Goal: Navigation & Orientation: Find specific page/section

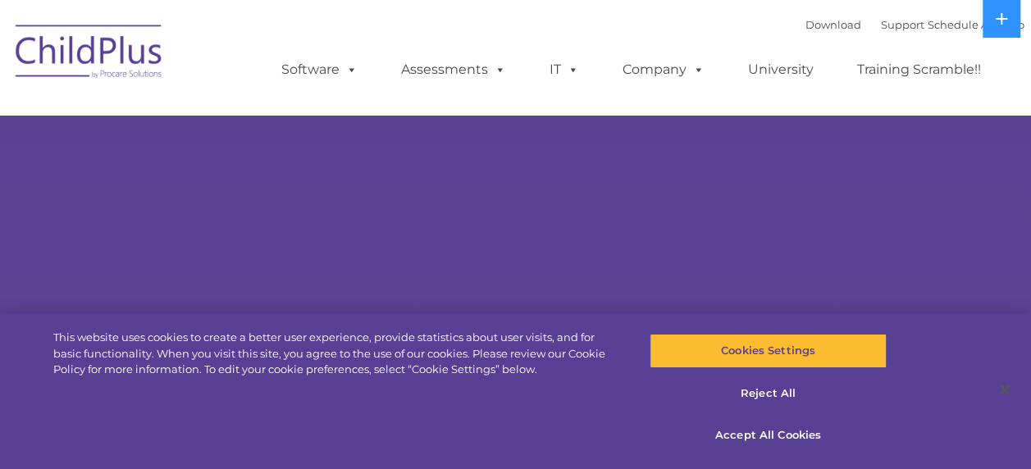
select select "MEDIUM"
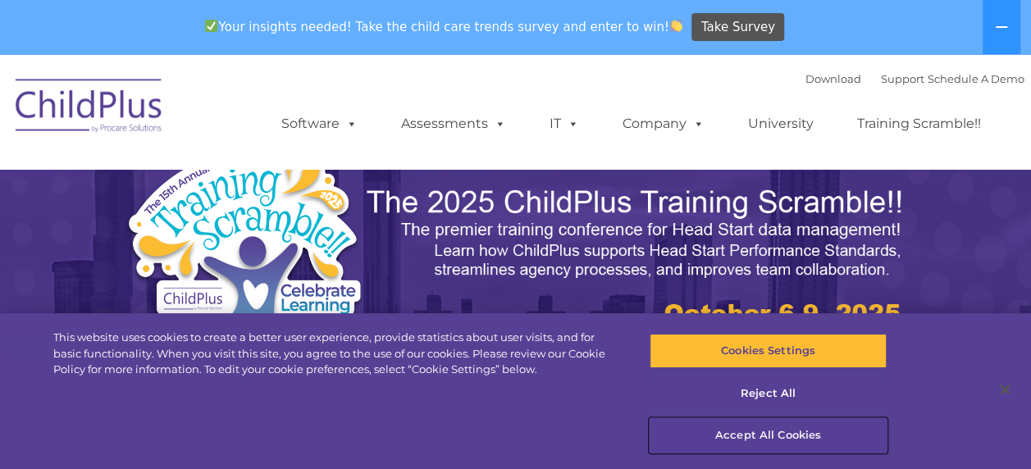
click at [792, 438] on button "Accept All Cookies" at bounding box center [768, 435] width 237 height 34
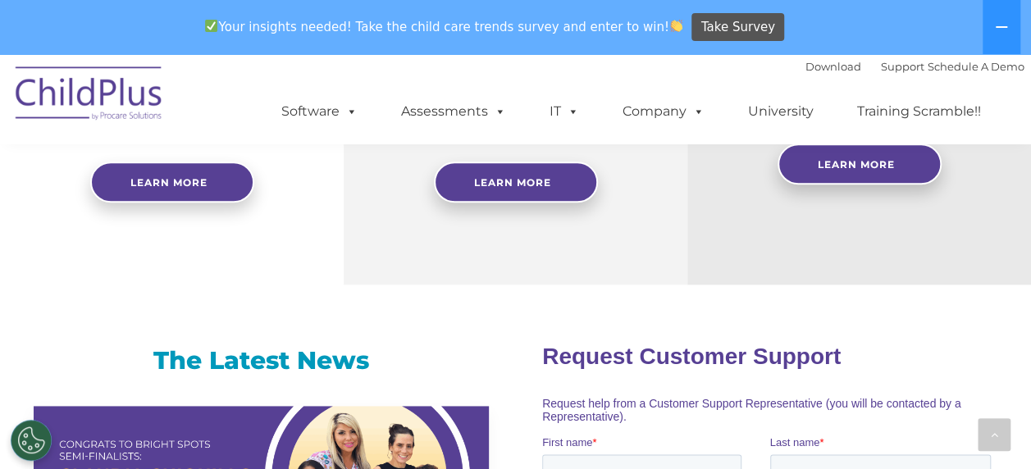
scroll to position [828, 0]
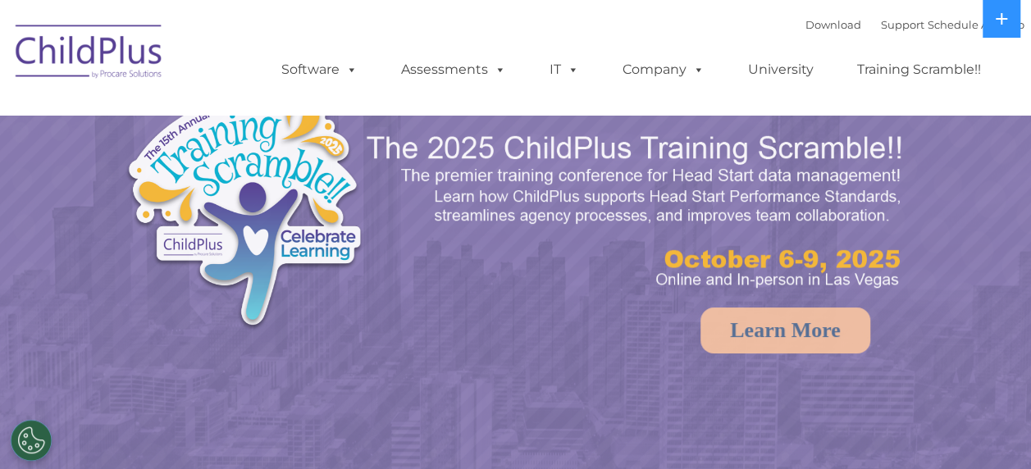
select select "MEDIUM"
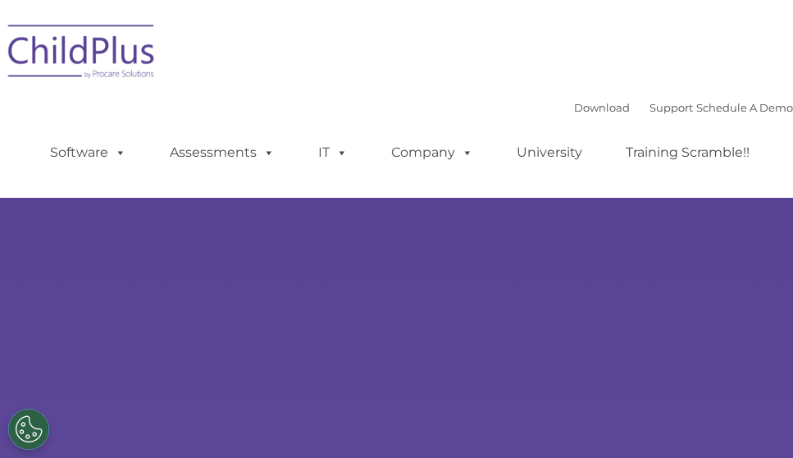
type input ""
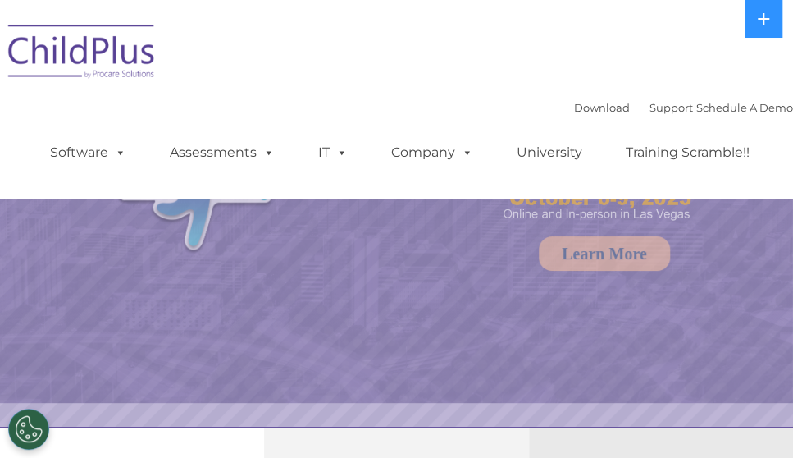
select select "MEDIUM"
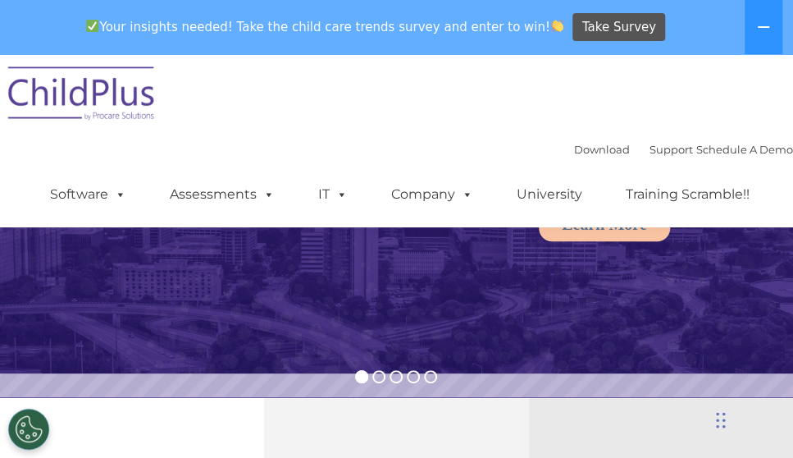
scroll to position [83, 0]
click at [304, 88] on div "Download Support | Schedule A Demo  MENU MENU Software ChildPlus: The original…" at bounding box center [396, 140] width 793 height 173
